Goal: Task Accomplishment & Management: Use online tool/utility

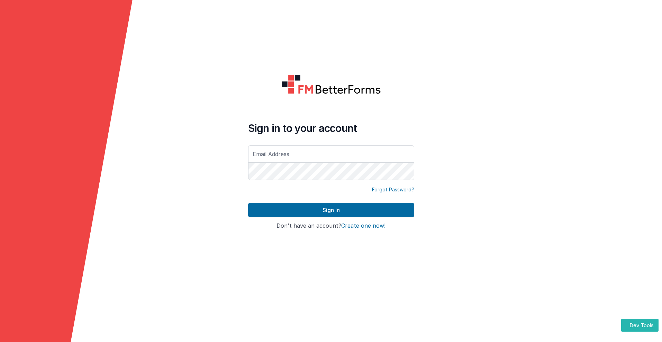
click at [331, 154] on input "text" at bounding box center [331, 154] width 166 height 17
type input "[PERSON_NAME][EMAIL_ADDRESS][DOMAIN_NAME]"
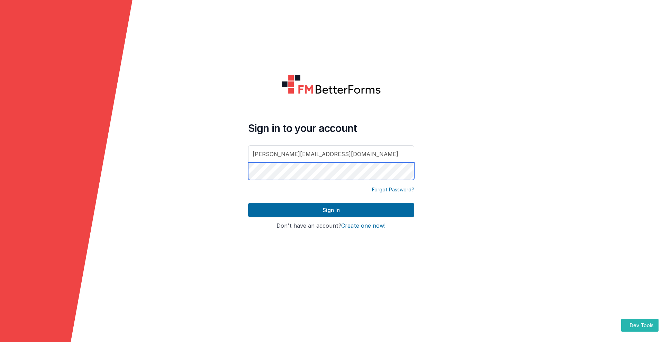
click at [248, 203] on button "Sign In" at bounding box center [331, 210] width 166 height 15
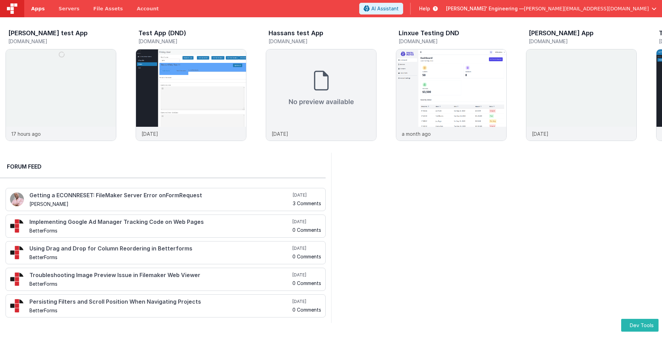
click at [38, 9] on span "Apps" at bounding box center [37, 8] width 13 height 7
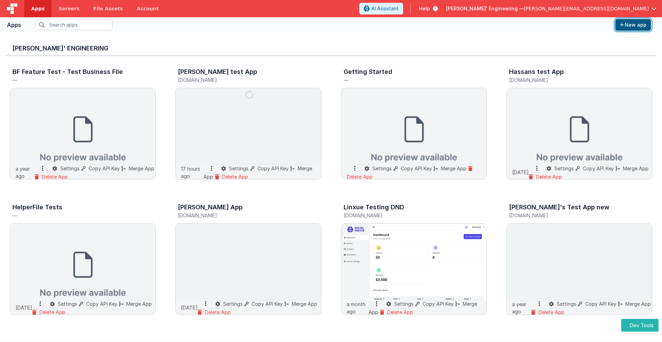
click at [633, 25] on button "New app" at bounding box center [633, 25] width 36 height 12
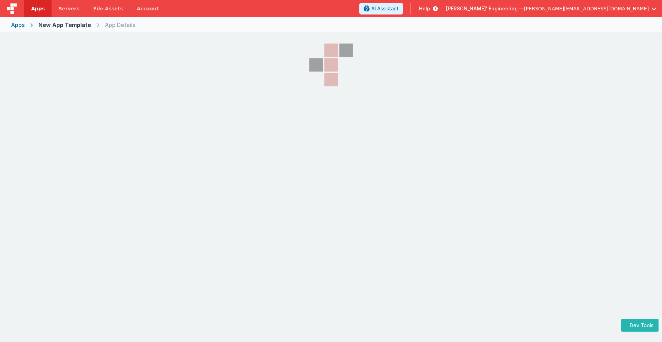
select select "fmbetterforms.com"
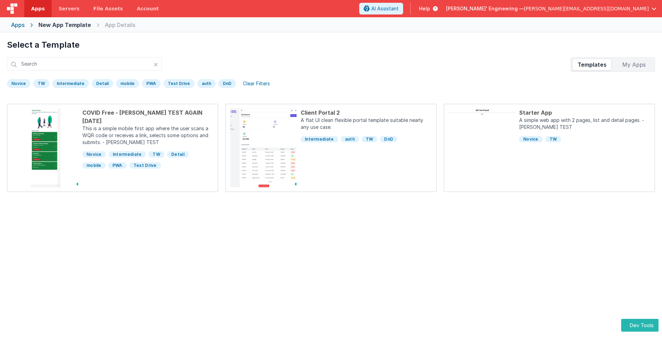
scroll to position [33, 0]
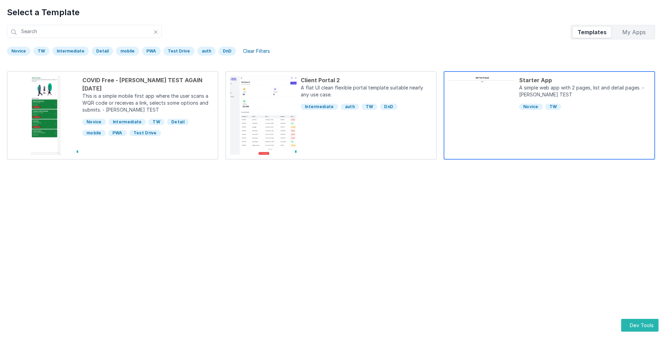
click at [584, 80] on div "Starter App" at bounding box center [584, 80] width 131 height 8
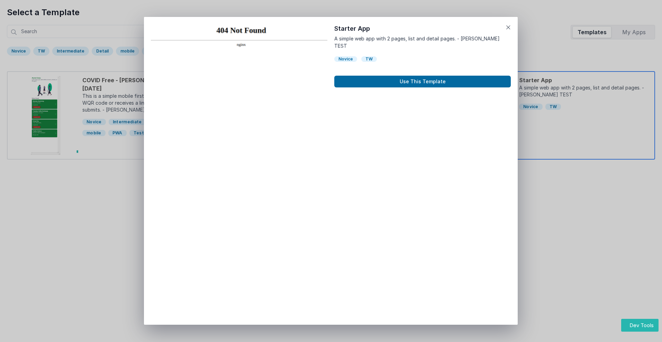
scroll to position [6, 0]
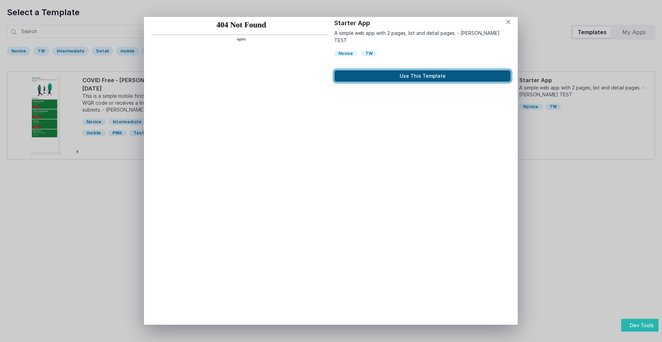
click at [422, 70] on button "Use This Template" at bounding box center [422, 76] width 176 height 12
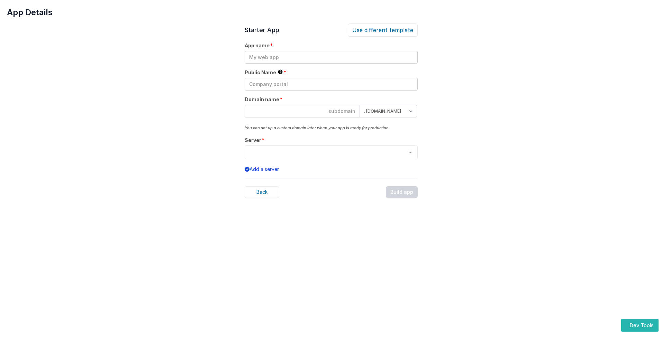
scroll to position [0, 0]
click at [331, 57] on input "text" at bounding box center [331, 57] width 173 height 13
type input "testapp131"
click at [331, 84] on input "text" at bounding box center [331, 84] width 173 height 13
type input "Test"
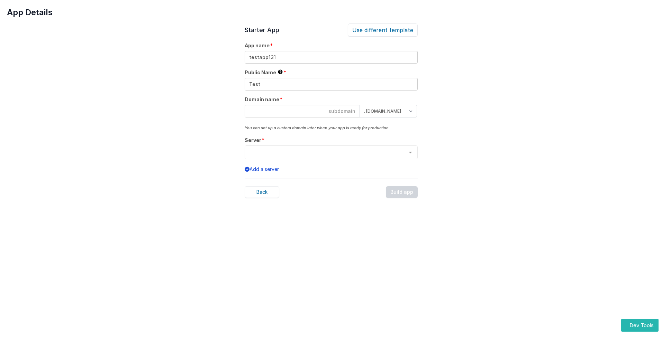
click at [302, 111] on input at bounding box center [302, 111] width 115 height 13
type input "testapp131"
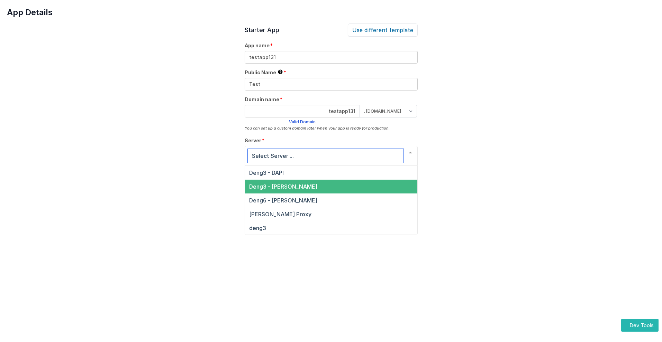
scroll to position [24, 0]
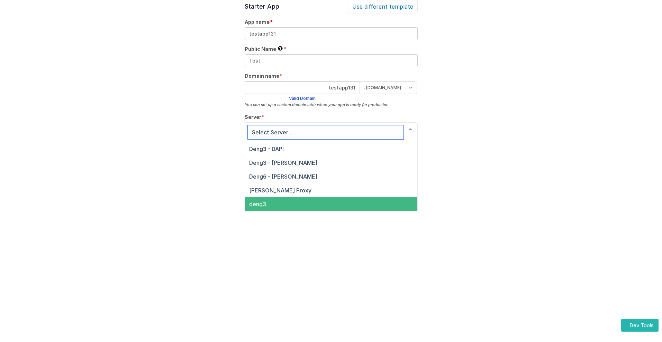
click at [257, 204] on span "deng3" at bounding box center [257, 204] width 17 height 7
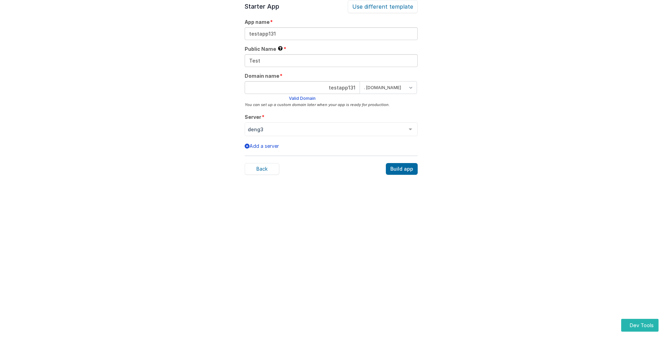
scroll to position [21, 0]
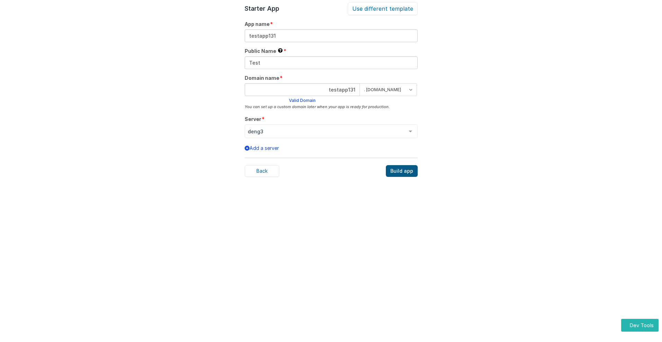
click at [402, 171] on div "Build app" at bounding box center [402, 171] width 32 height 12
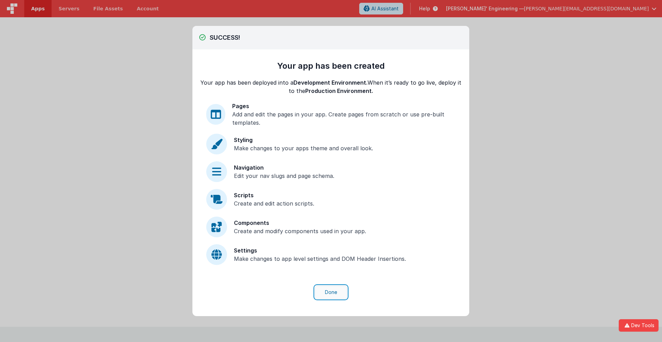
click at [331, 293] on button "Done" at bounding box center [331, 292] width 32 height 13
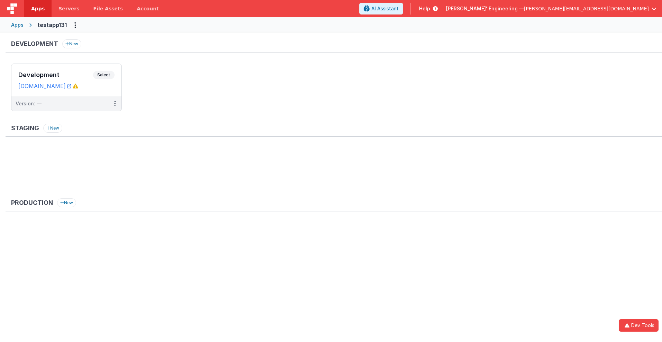
click at [38, 9] on span "Apps" at bounding box center [37, 8] width 13 height 7
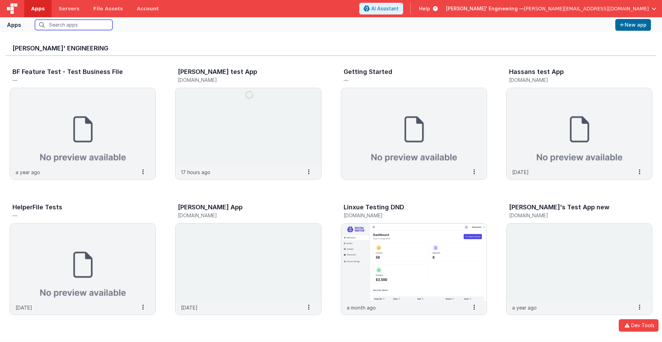
click at [74, 25] on input "text" at bounding box center [73, 25] width 77 height 10
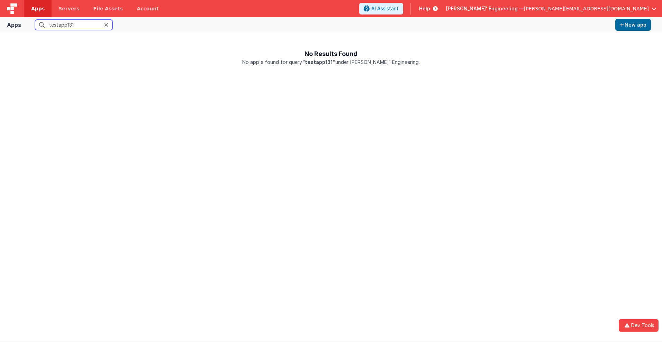
scroll to position [6, 0]
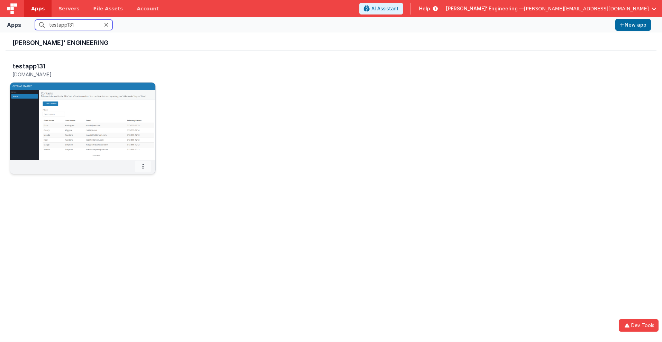
type input "testapp131"
click at [143, 166] on icon at bounding box center [142, 166] width 1 height 0
click at [124, 178] on span "Settings" at bounding box center [125, 179] width 19 height 6
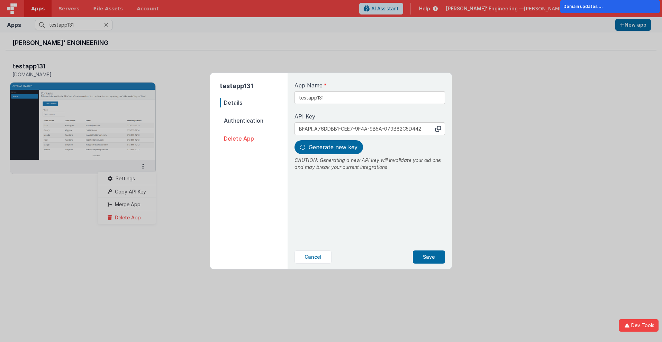
click at [253, 103] on span "Details" at bounding box center [254, 103] width 68 height 10
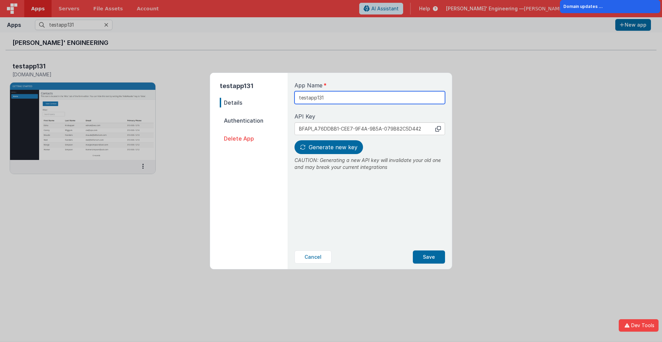
click at [346, 95] on input "testapp131" at bounding box center [369, 97] width 150 height 13
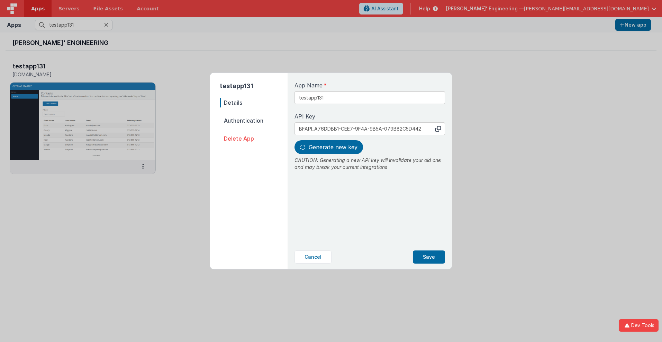
click at [438, 129] on icon at bounding box center [438, 129] width 6 height 6
click at [328, 147] on span "Generate new key" at bounding box center [332, 147] width 49 height 7
type input "BFAPI_2811F991-BD2E-2843-9889-C998524B986C"
click at [429, 257] on button "Save" at bounding box center [429, 257] width 32 height 13
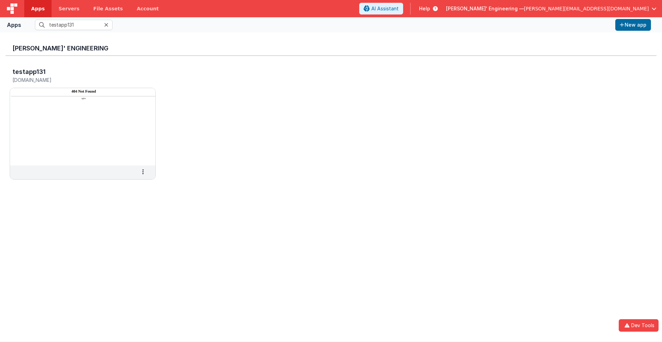
scroll to position [0, 0]
click at [28, 72] on h3 "testapp131" at bounding box center [28, 71] width 33 height 7
